Goal: Transaction & Acquisition: Book appointment/travel/reservation

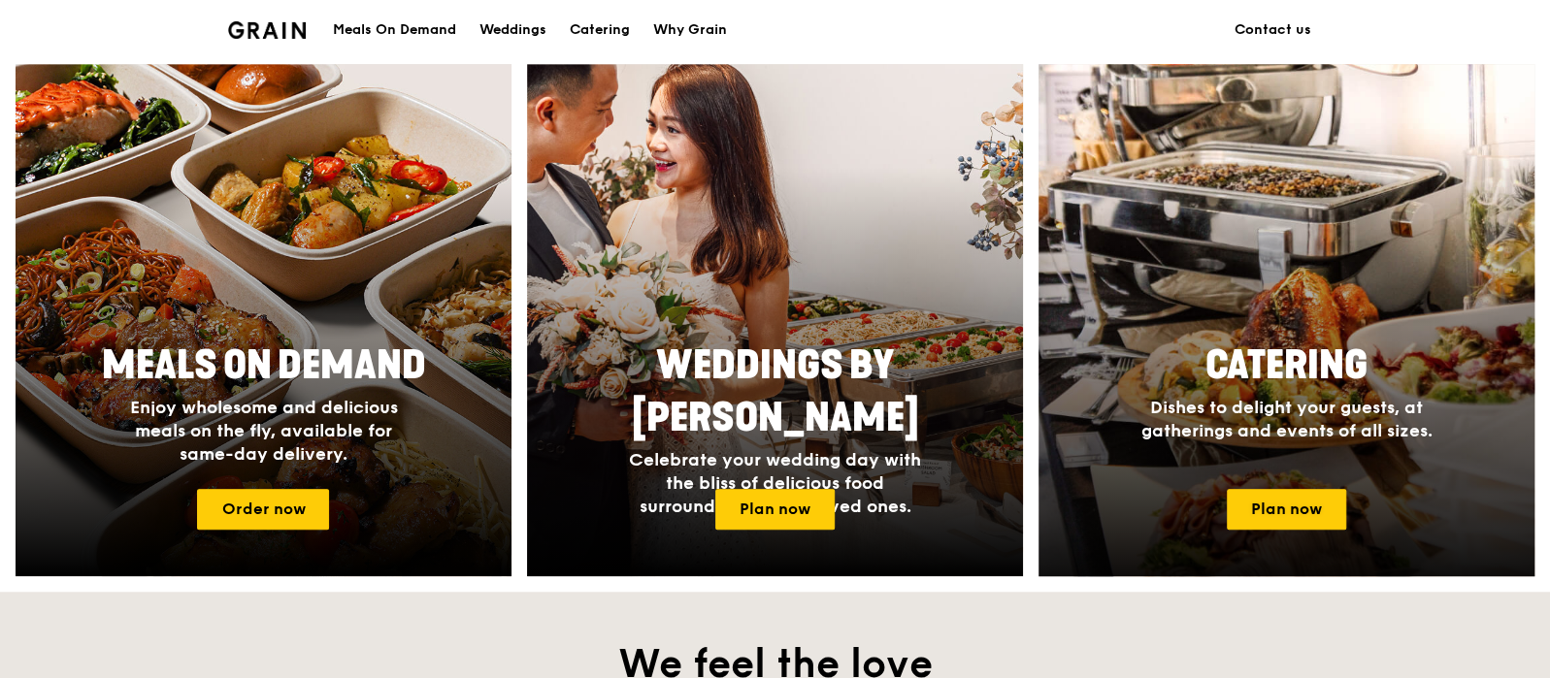
click at [1316, 386] on span "Catering" at bounding box center [1286, 366] width 162 height 47
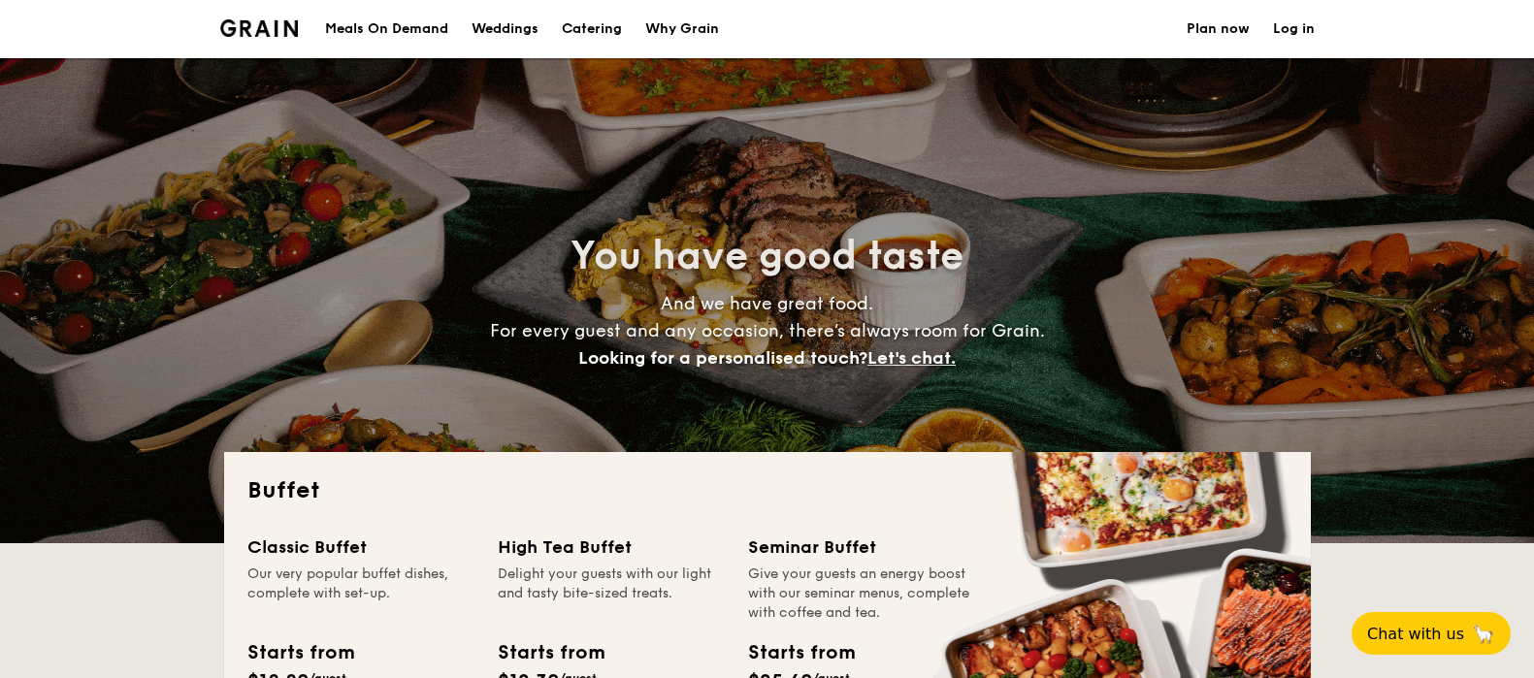
select select
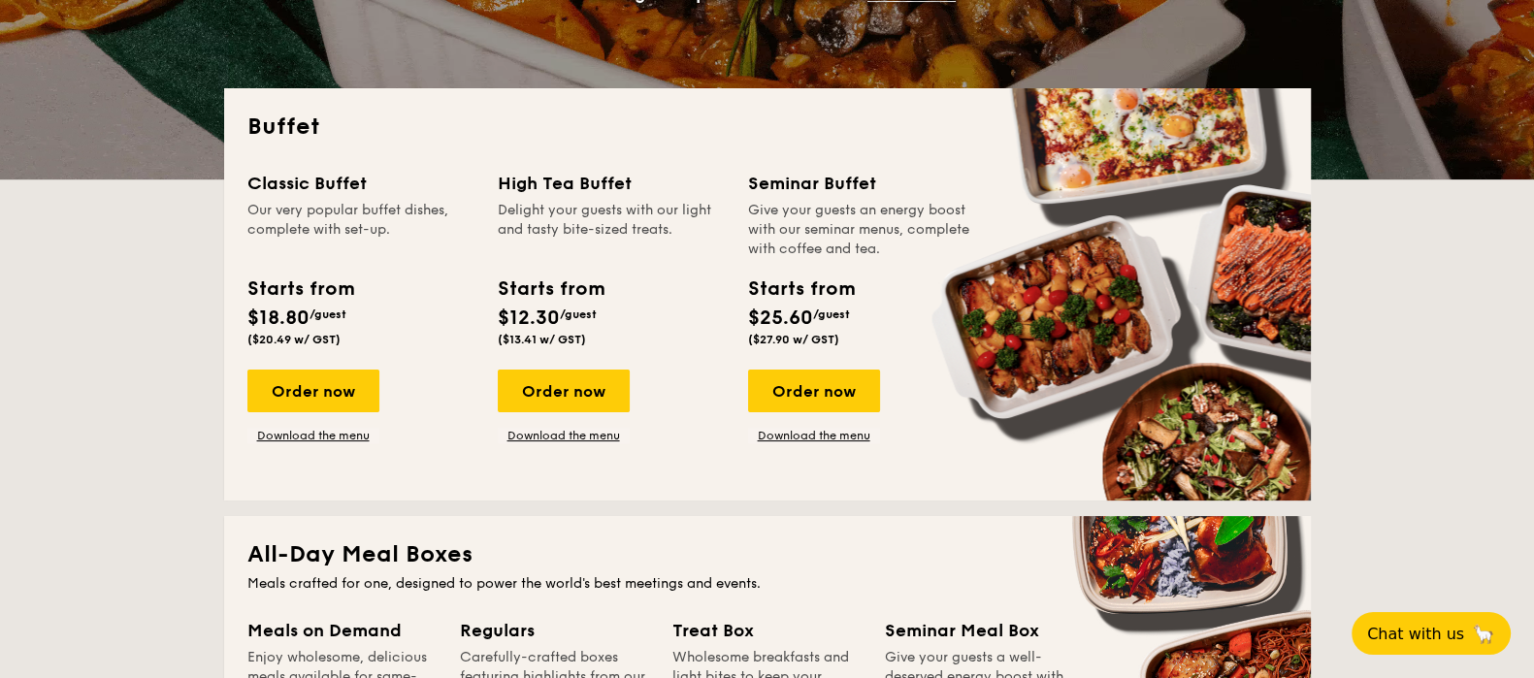
scroll to position [364, 0]
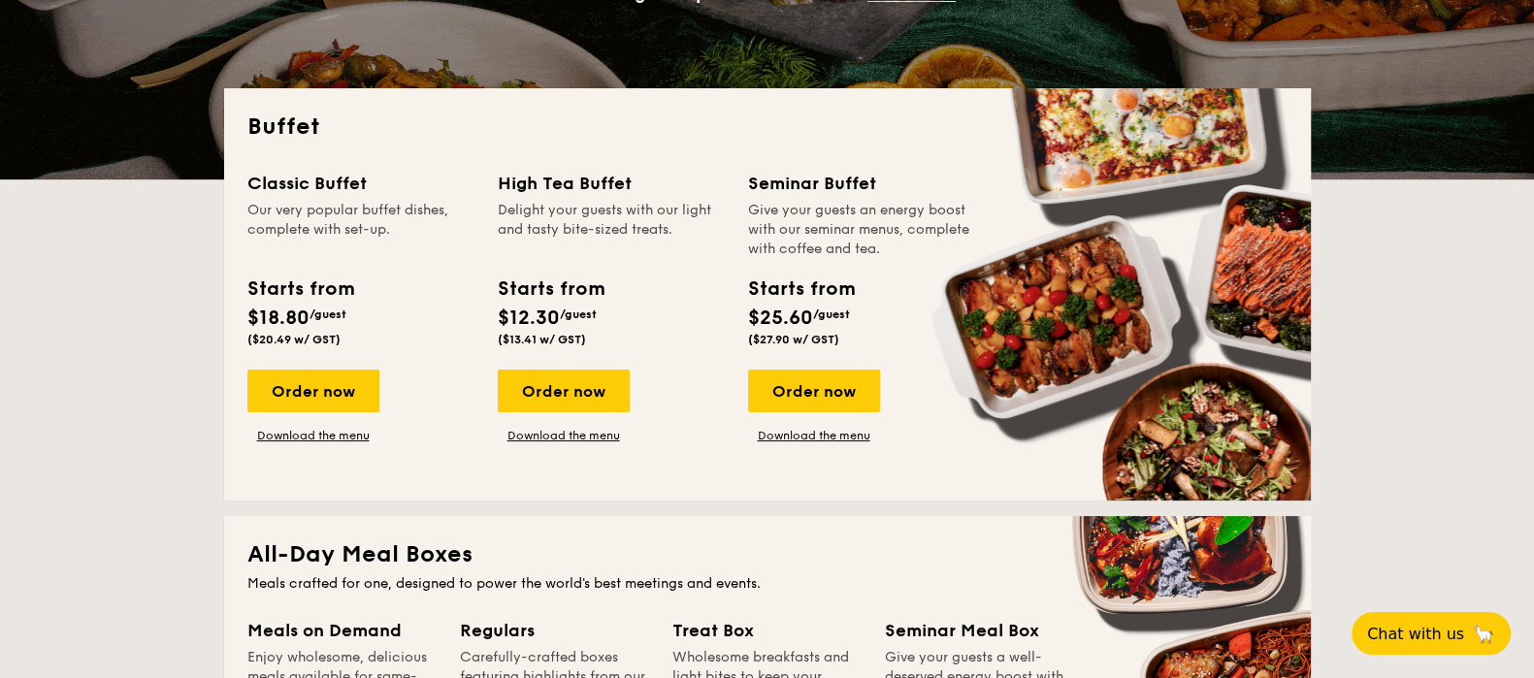
drag, startPoint x: 741, startPoint y: 185, endPoint x: 922, endPoint y: 263, distance: 197.4
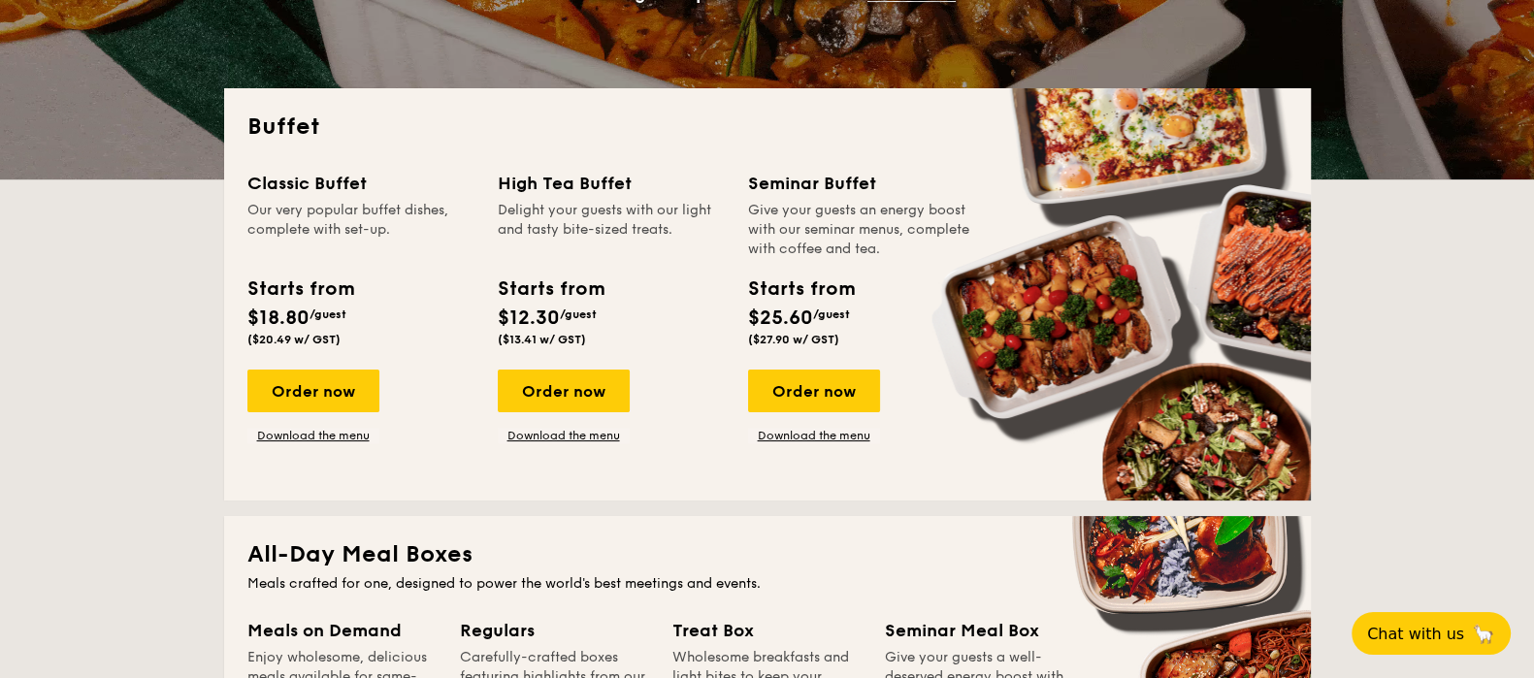
click at [922, 263] on div "Classic Buffet Our very popular buffet dishes, complete with set-up. Starts fro…" at bounding box center [767, 324] width 1040 height 308
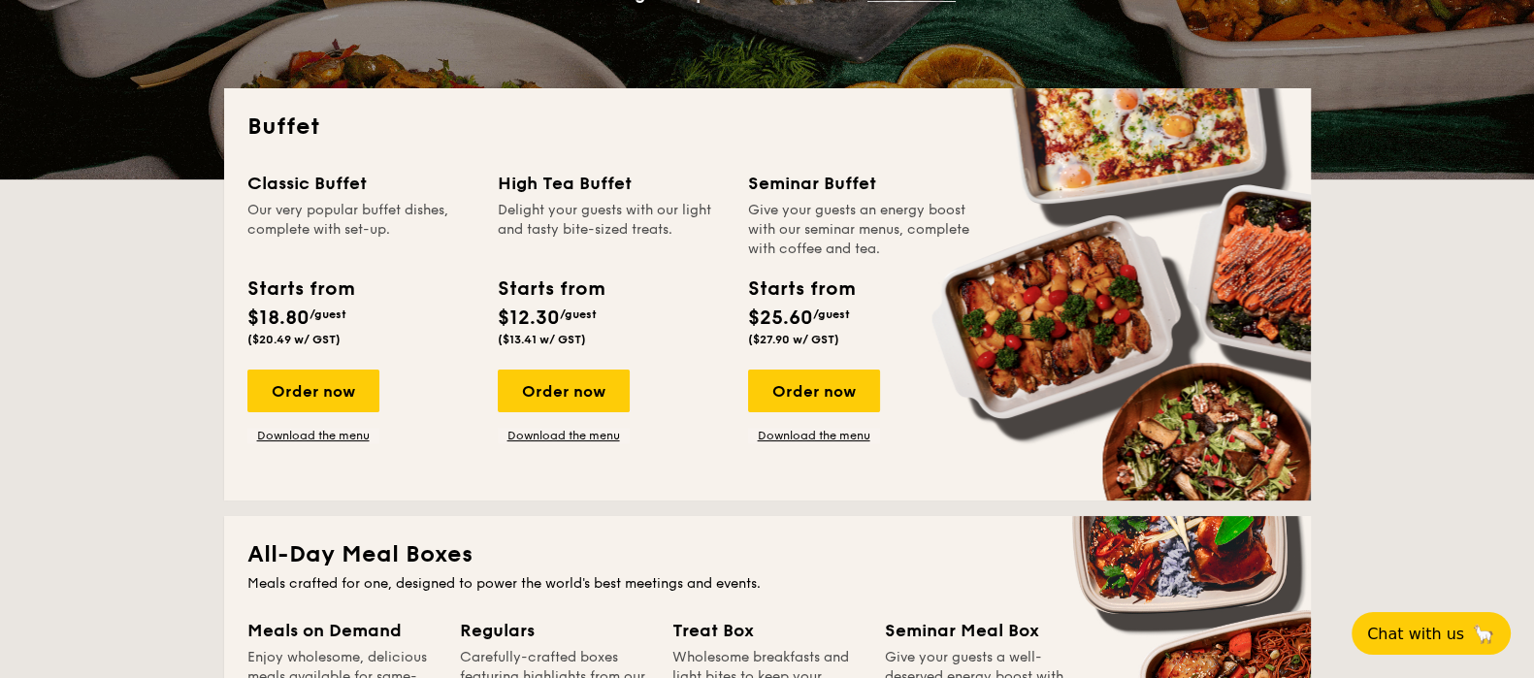
click at [878, 238] on div "Give your guests an energy boost with our seminar menus, complete with coffee a…" at bounding box center [861, 230] width 227 height 58
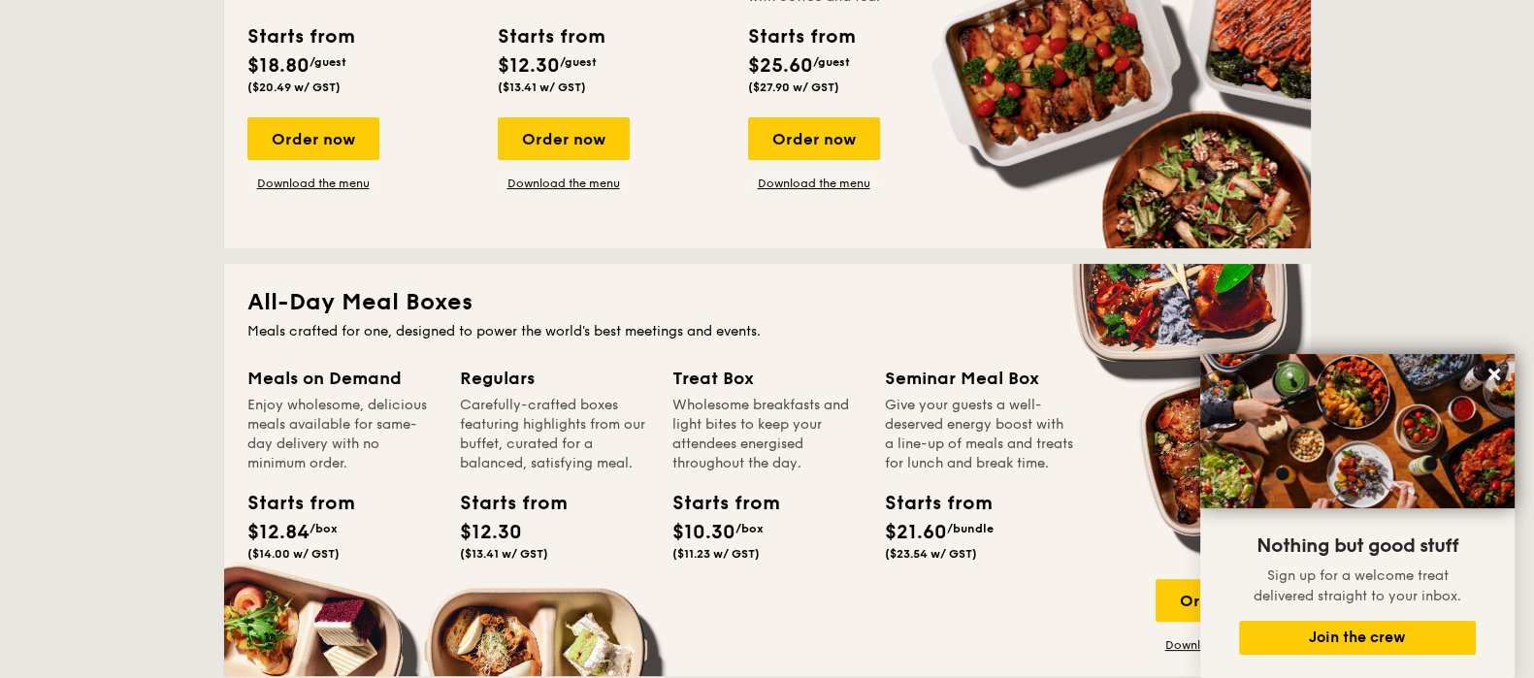
scroll to position [848, 0]
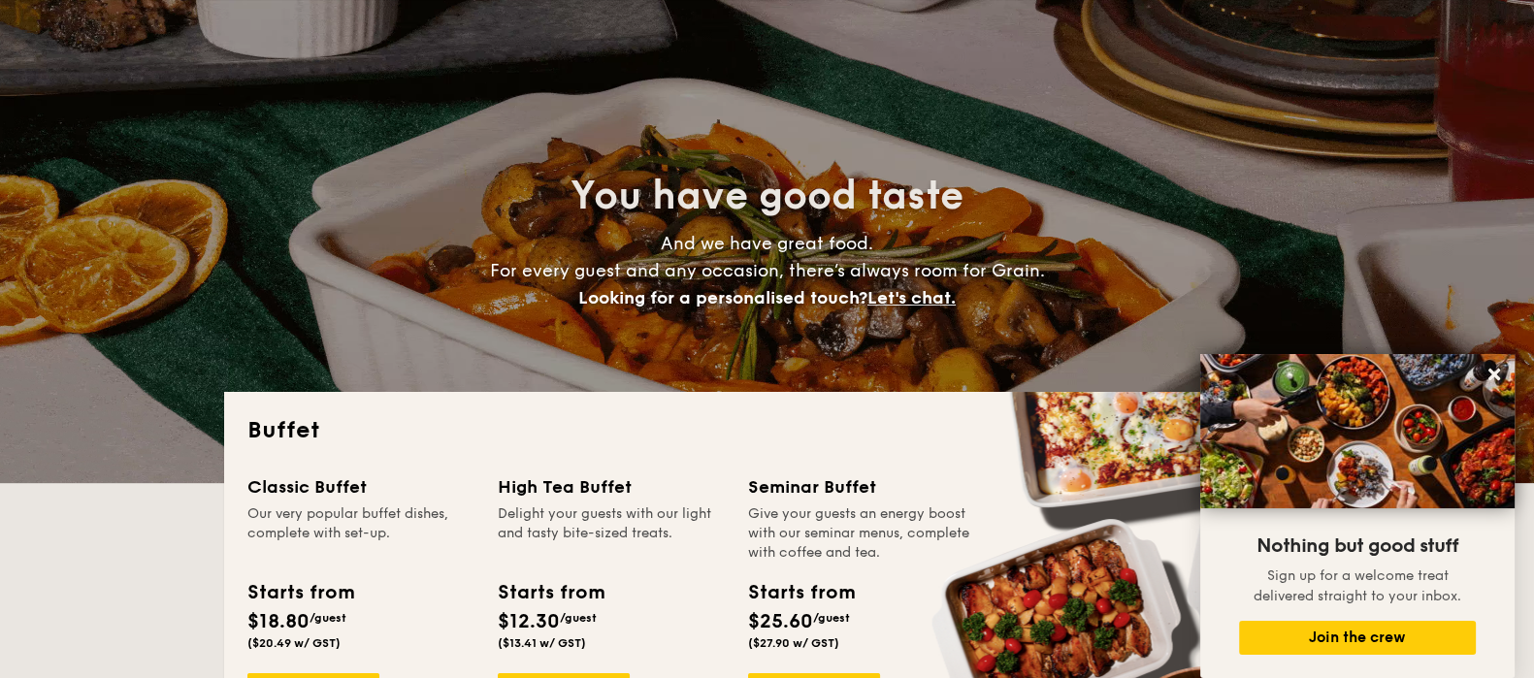
scroll to position [0, 0]
